Goal: Check status

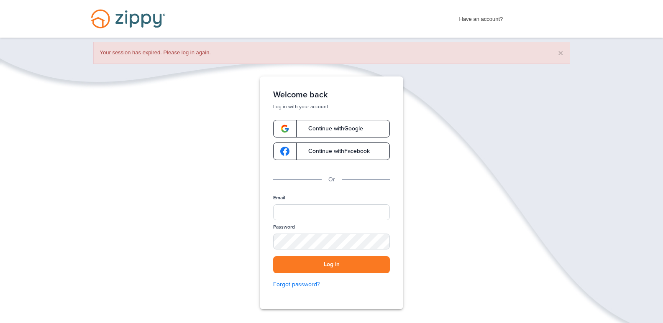
click at [354, 155] on link "Continue with Facebook" at bounding box center [331, 152] width 117 height 18
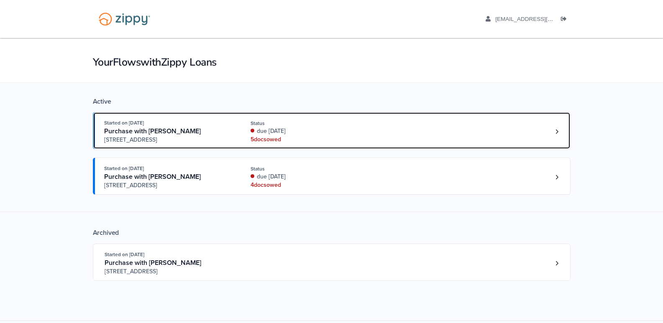
click at [266, 141] on div "5 doc s owed" at bounding box center [307, 139] width 112 height 8
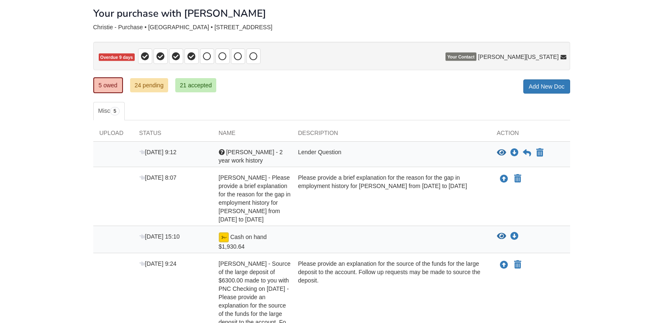
scroll to position [42, 0]
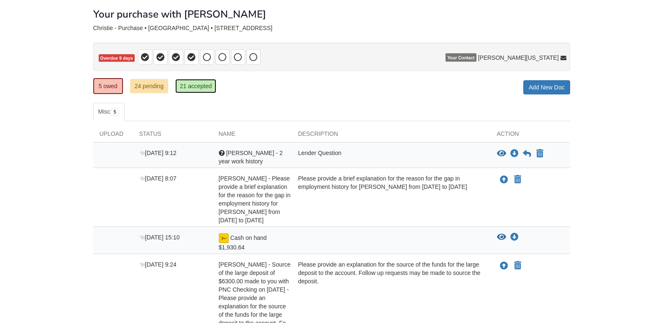
click at [199, 91] on link "21 accepted" at bounding box center [195, 86] width 41 height 14
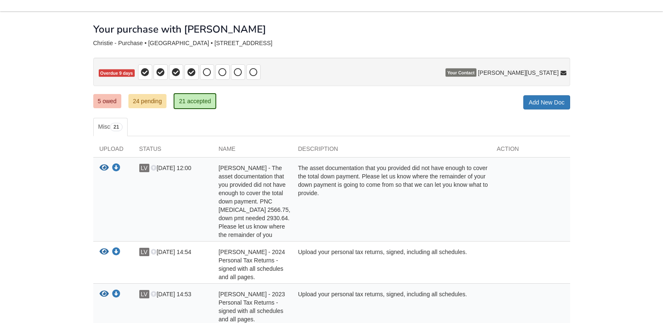
scroll to position [42, 0]
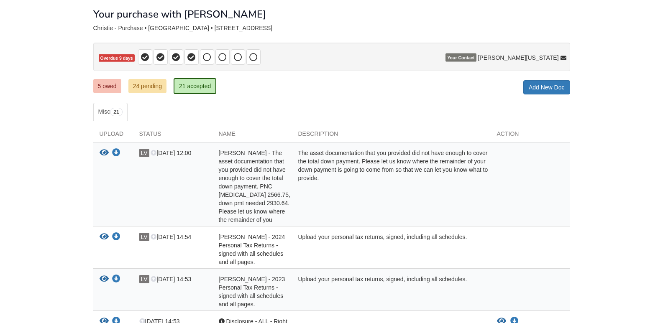
click at [268, 207] on div "[PERSON_NAME] - The asset documentation that you provided did not have enough t…" at bounding box center [251, 186] width 79 height 75
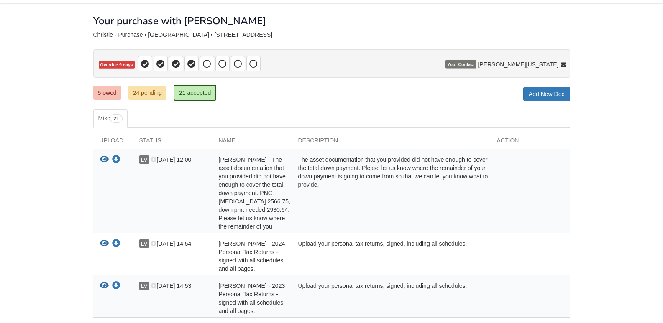
scroll to position [0, 0]
